Goal: Find specific page/section: Find specific page/section

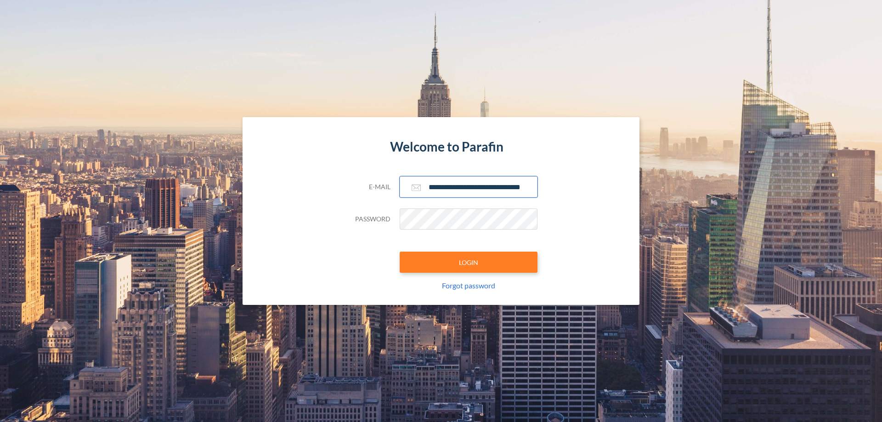
type input "**********"
click at [469, 262] on button "LOGIN" at bounding box center [469, 262] width 138 height 21
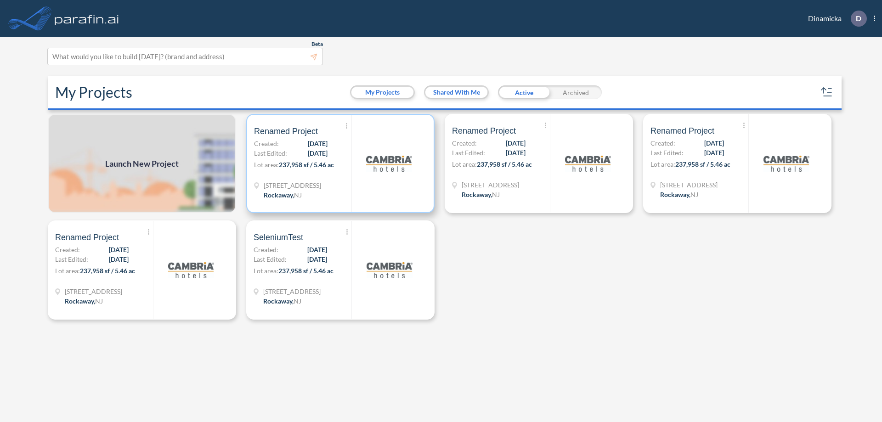
scroll to position [2, 0]
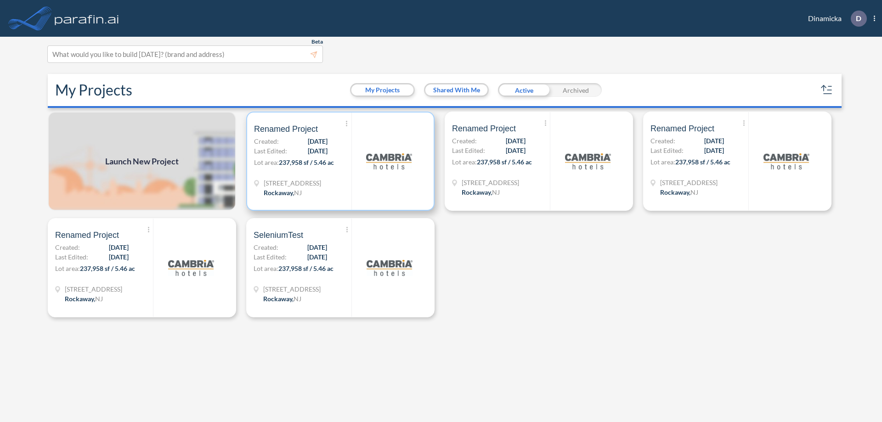
click at [341, 161] on p "Lot area: 237,958 sf / 5.46 ac" at bounding box center [302, 164] width 97 height 13
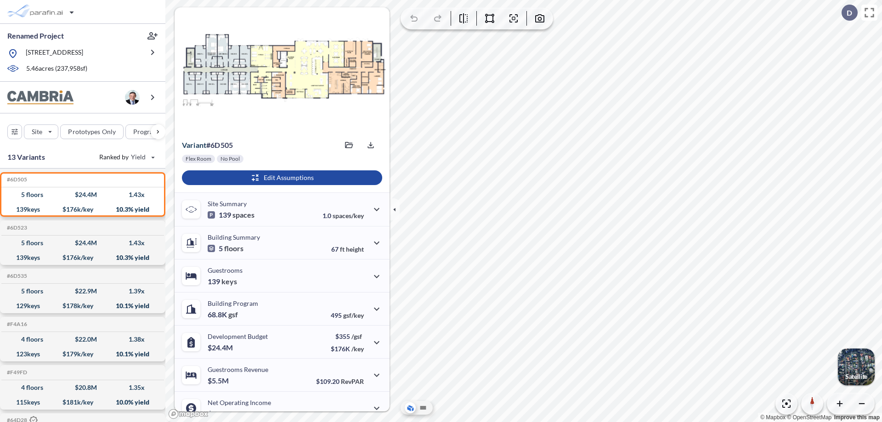
scroll to position [46, 0]
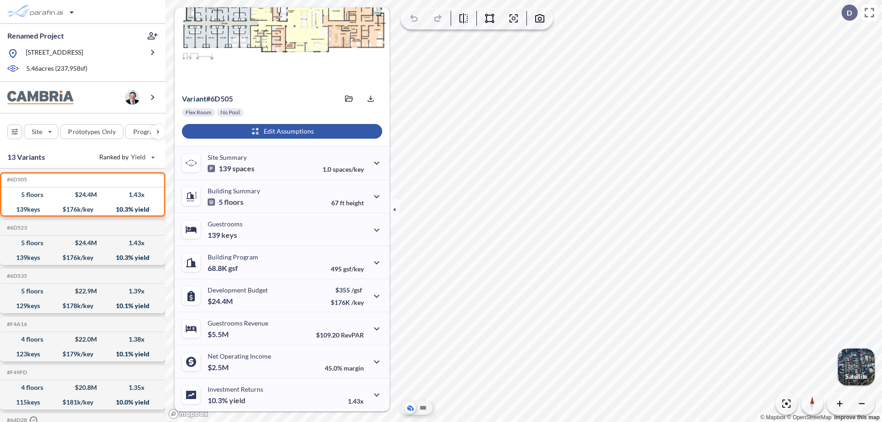
click at [281, 131] on div "button" at bounding box center [282, 131] width 200 height 15
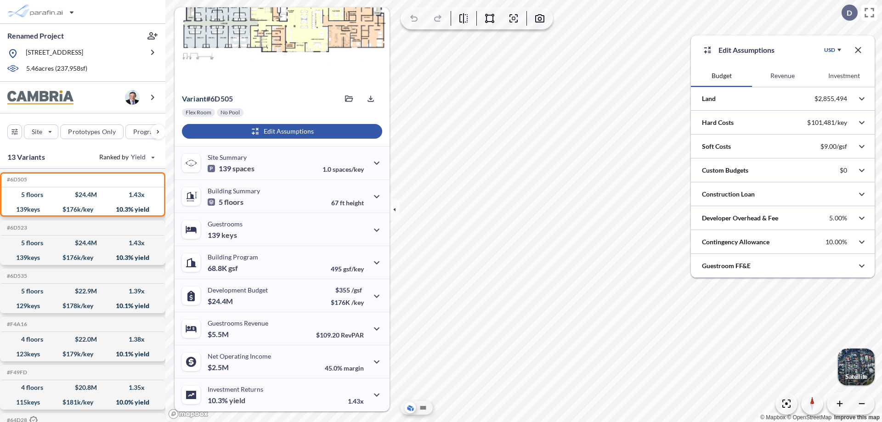
click at [783, 76] on button "Revenue" at bounding box center [782, 76] width 61 height 22
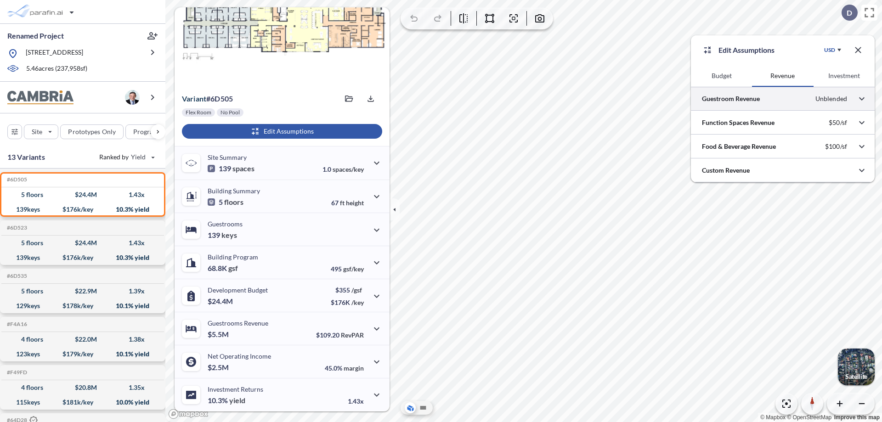
click at [783, 99] on div at bounding box center [783, 98] width 184 height 23
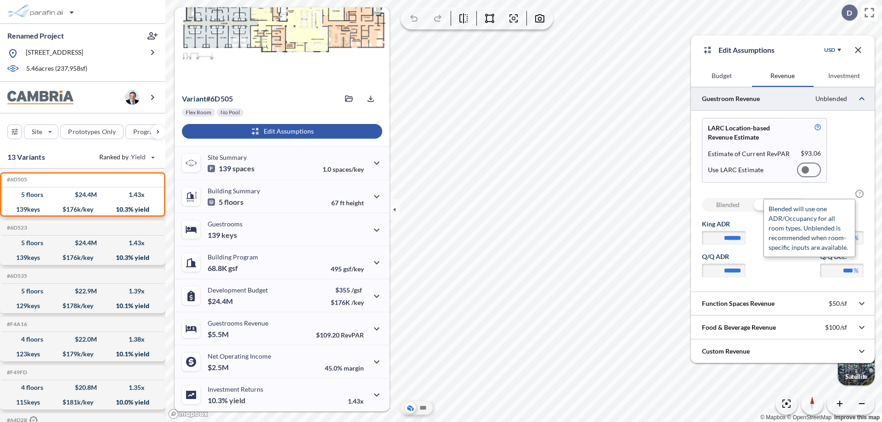
click at [860, 194] on span "?" at bounding box center [860, 194] width 8 height 8
